Goal: Information Seeking & Learning: Learn about a topic

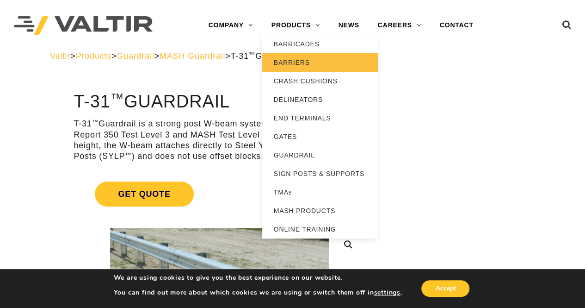
click at [303, 59] on link "BARRIERS" at bounding box center [320, 62] width 116 height 18
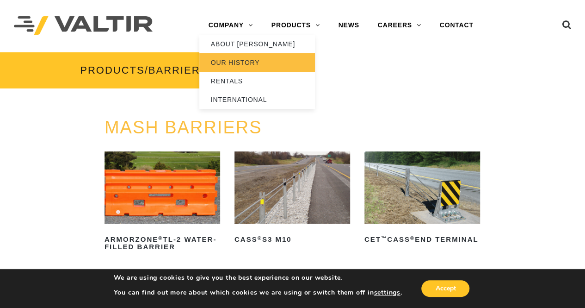
click at [234, 58] on link "OUR HISTORY" at bounding box center [257, 62] width 116 height 18
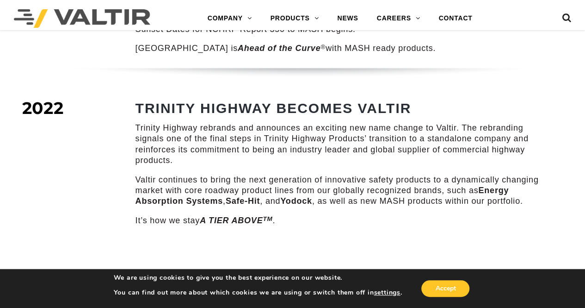
scroll to position [1295, 0]
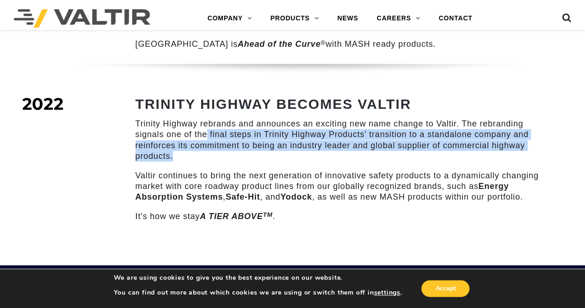
drag, startPoint x: 205, startPoint y: 119, endPoint x: 202, endPoint y: 145, distance: 26.6
click at [202, 145] on p "Trinity Highway rebrands and announces an exciting new name change to Valtir. T…" at bounding box center [340, 139] width 409 height 43
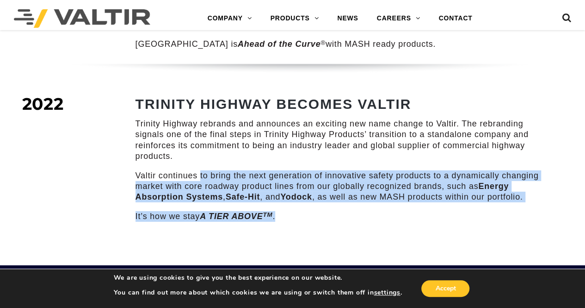
drag, startPoint x: 203, startPoint y: 161, endPoint x: 288, endPoint y: 201, distance: 93.5
click at [288, 202] on div "TRINITY HIGHWAY BECOMES VALTIR Trinity Highway rebrands and announces an exciti…" at bounding box center [340, 158] width 409 height 125
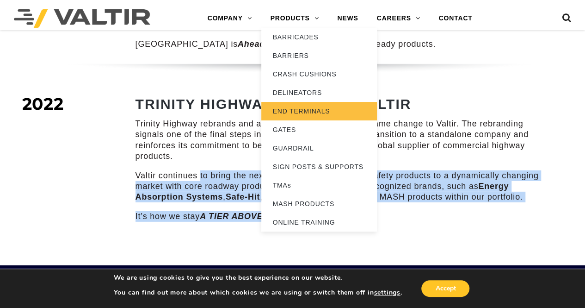
click at [288, 111] on link "END TERMINALS" at bounding box center [319, 111] width 116 height 18
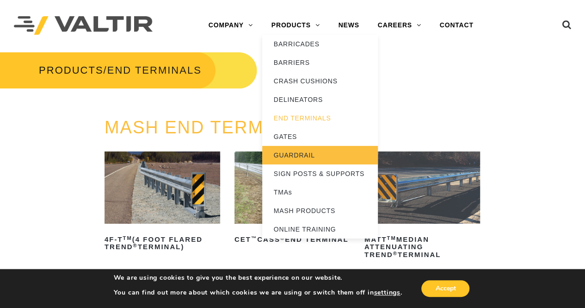
click at [290, 154] on link "GUARDRAIL" at bounding box center [320, 155] width 116 height 18
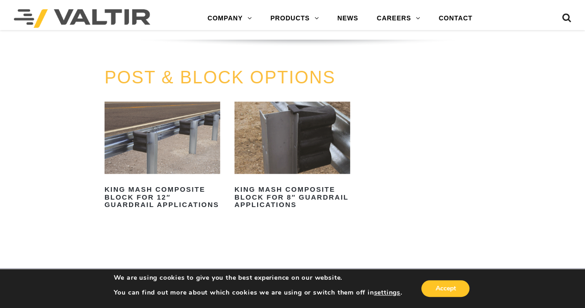
scroll to position [601, 0]
